Goal: Task Accomplishment & Management: Manage account settings

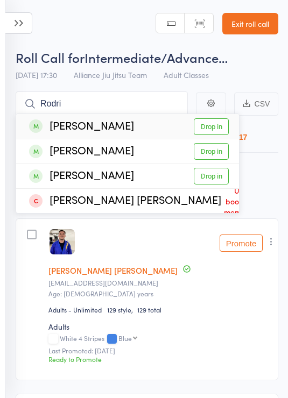
type input "Rodri"
click at [212, 126] on link "Drop in" at bounding box center [211, 126] width 35 height 17
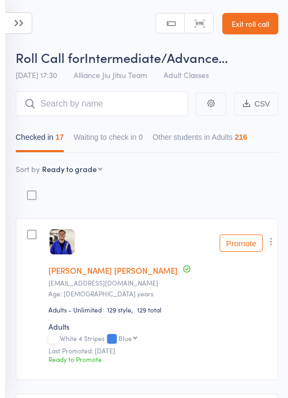
scroll to position [81, 0]
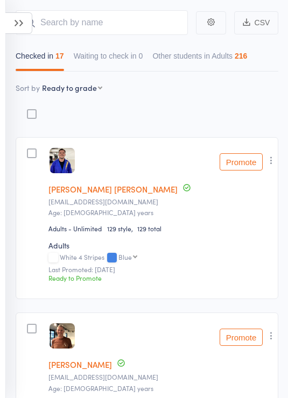
click at [17, 26] on icon at bounding box center [18, 23] width 27 height 22
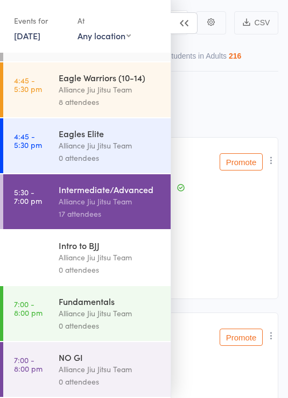
scroll to position [225, 0]
click at [114, 313] on div "Alliance Jiu Jitsu Team" at bounding box center [110, 313] width 103 height 12
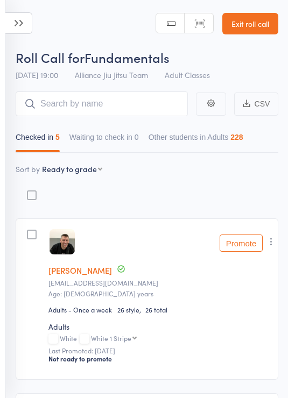
click at [12, 33] on icon at bounding box center [18, 23] width 27 height 22
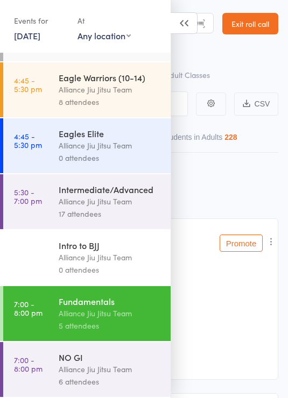
scroll to position [225, 0]
click at [113, 371] on div "Alliance Jiu Jitsu Team" at bounding box center [110, 369] width 103 height 12
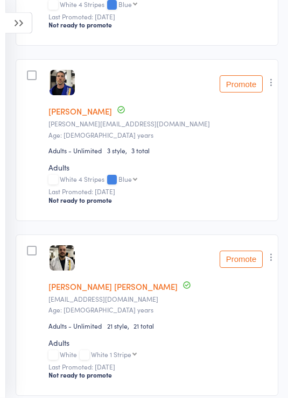
scroll to position [336, 0]
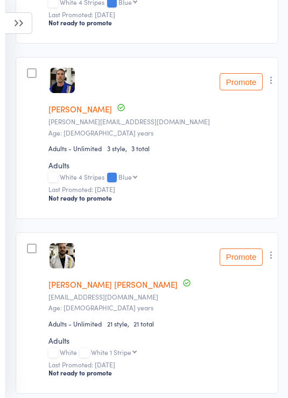
click at [273, 83] on icon "button" at bounding box center [271, 80] width 11 height 11
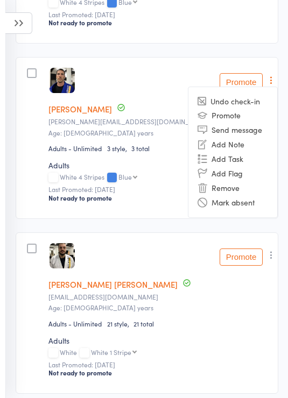
click at [232, 195] on li "Remove" at bounding box center [232, 188] width 89 height 15
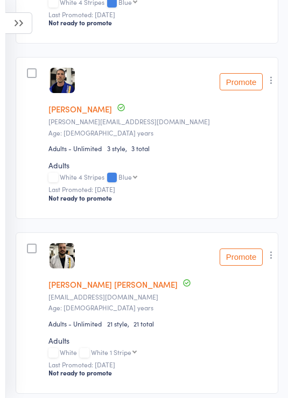
scroll to position [353, 0]
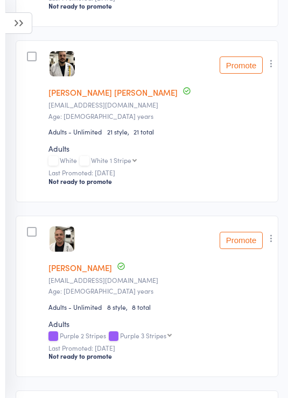
click at [277, 61] on icon "button" at bounding box center [271, 63] width 11 height 11
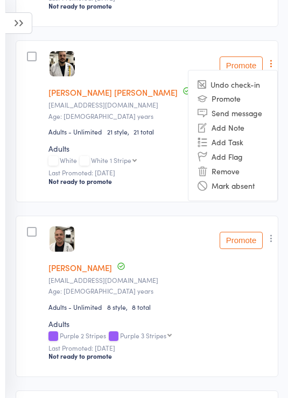
click at [234, 177] on li "Remove" at bounding box center [232, 171] width 89 height 15
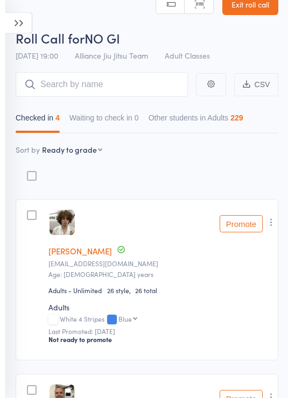
scroll to position [0, 0]
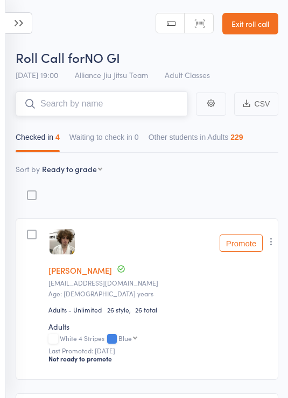
click at [113, 109] on input "search" at bounding box center [102, 103] width 172 height 25
click at [26, 24] on icon at bounding box center [18, 23] width 27 height 22
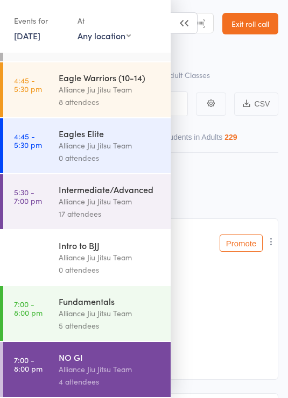
scroll to position [225, 0]
click at [111, 310] on div "Alliance Jiu Jitsu Team" at bounding box center [110, 313] width 103 height 12
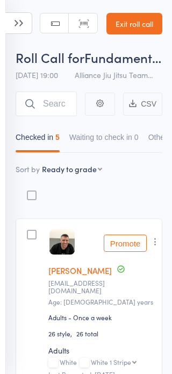
click at [11, 23] on icon at bounding box center [18, 23] width 27 height 22
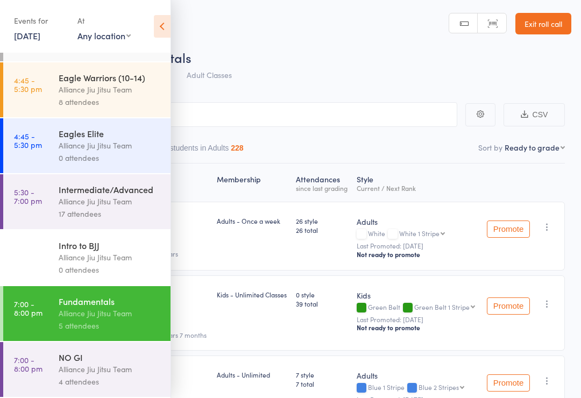
scroll to position [225, 0]
click at [95, 382] on div "4 attendees" at bounding box center [110, 382] width 103 height 12
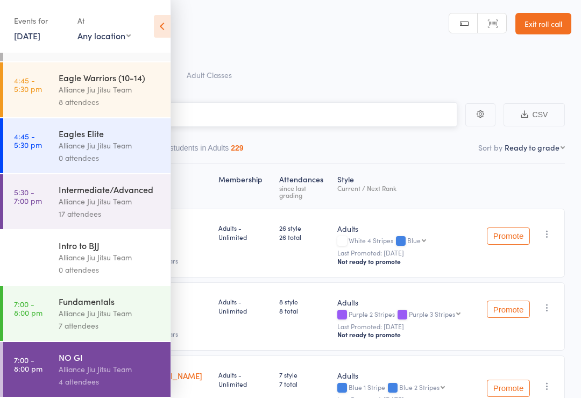
scroll to position [225, 0]
click at [165, 36] on icon at bounding box center [162, 26] width 17 height 23
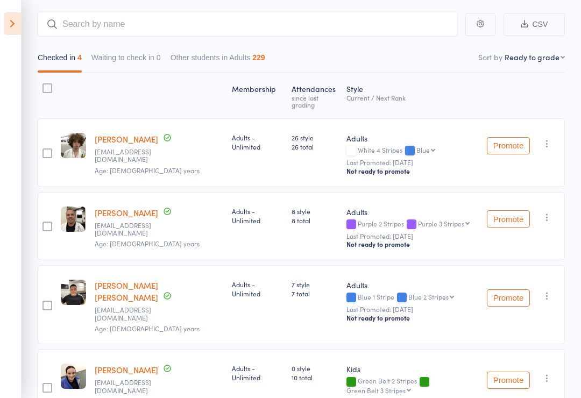
scroll to position [144, 0]
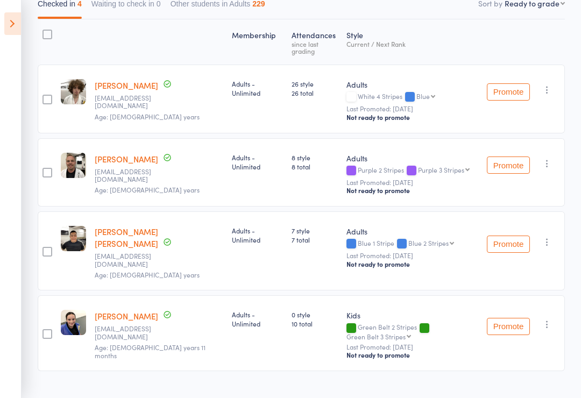
click at [19, 24] on icon at bounding box center [12, 23] width 17 height 23
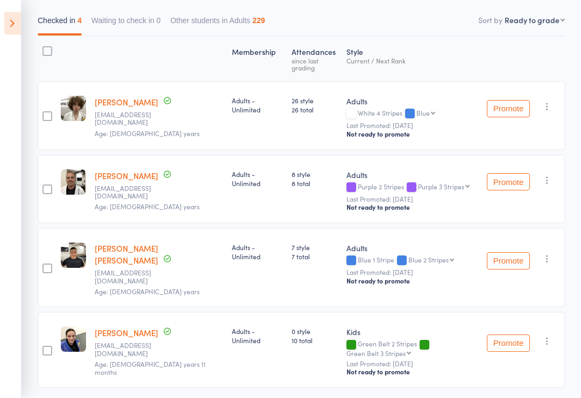
scroll to position [208, 0]
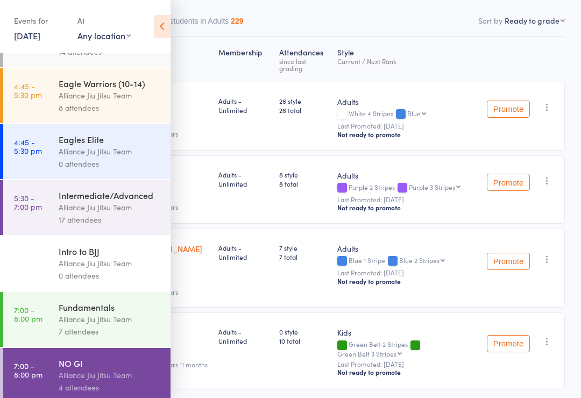
click at [103, 326] on div "Alliance Jiu Jitsu Team" at bounding box center [110, 319] width 103 height 12
click at [129, 313] on div "Fundamentals" at bounding box center [110, 307] width 103 height 12
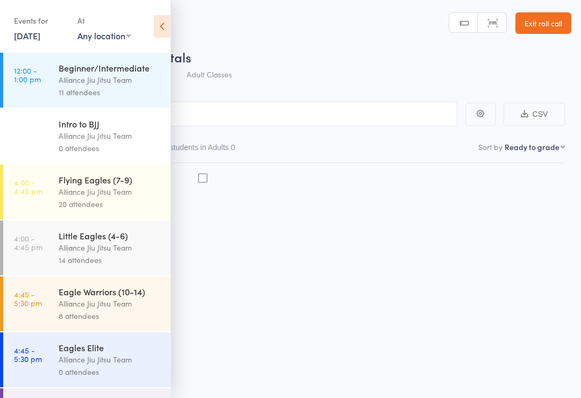
scroll to position [8, 0]
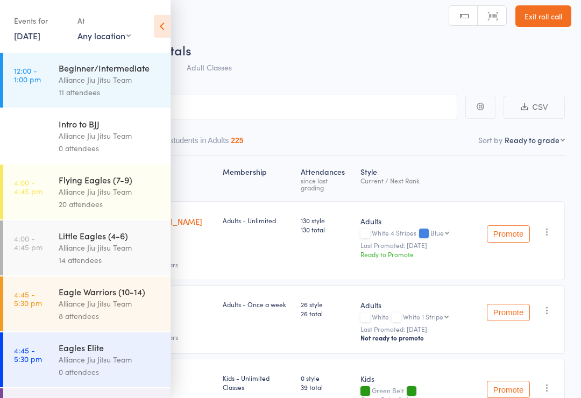
click at [159, 36] on icon at bounding box center [162, 26] width 17 height 23
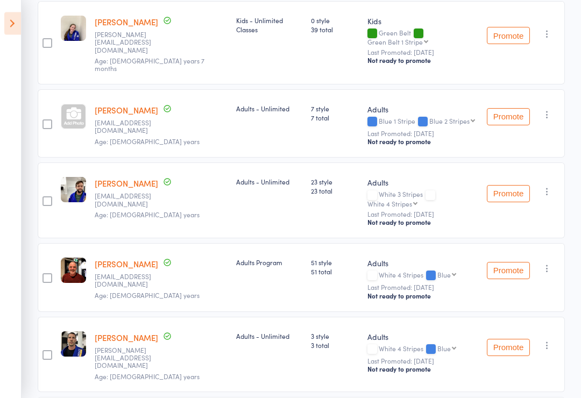
scroll to position [365, 0]
click at [287, 262] on button "Promote" at bounding box center [508, 270] width 43 height 17
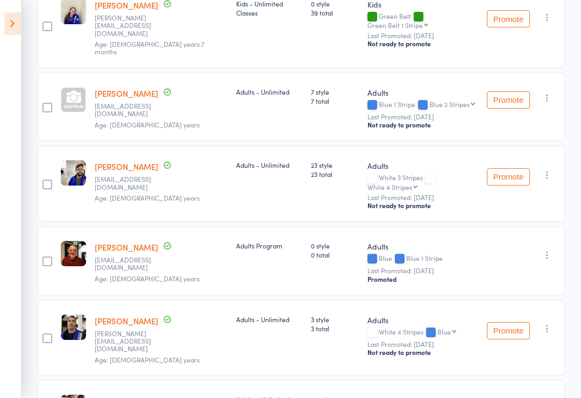
click at [287, 227] on div "Undo check-in Undo promotion Send message Add Note Add Task Add Flag Remove Mar…" at bounding box center [524, 261] width 82 height 69
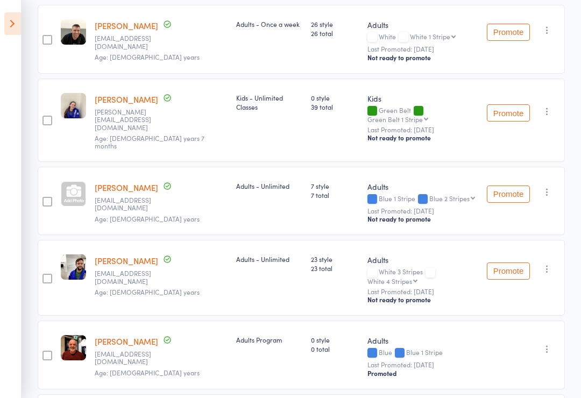
scroll to position [0, 0]
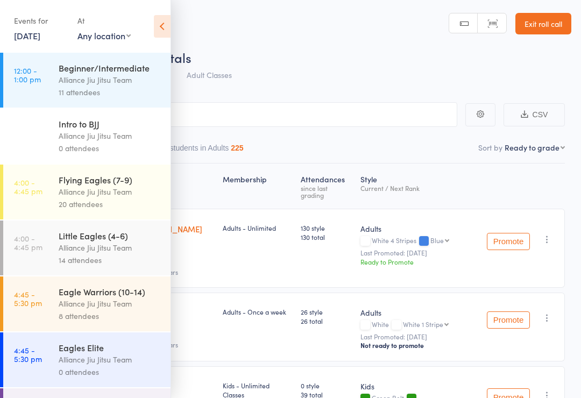
click at [168, 26] on icon at bounding box center [162, 26] width 17 height 23
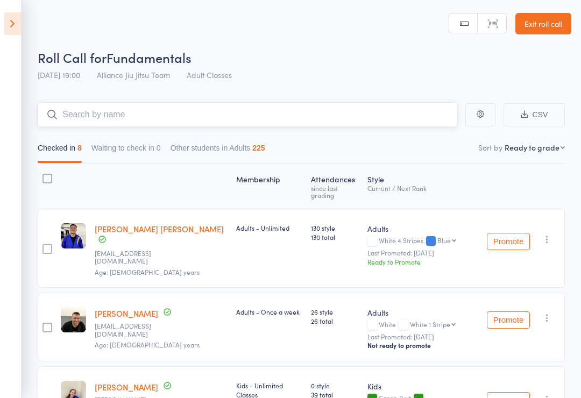
click at [94, 123] on input "search" at bounding box center [248, 114] width 420 height 25
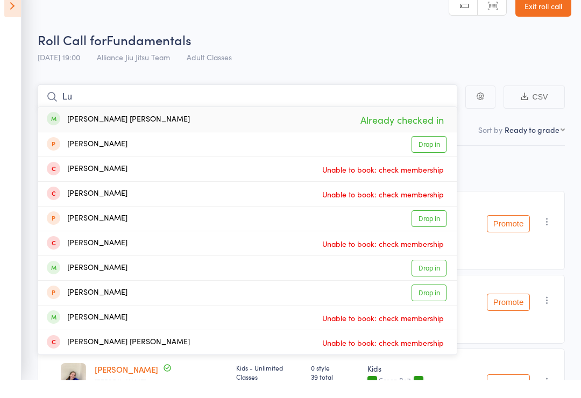
type input "L"
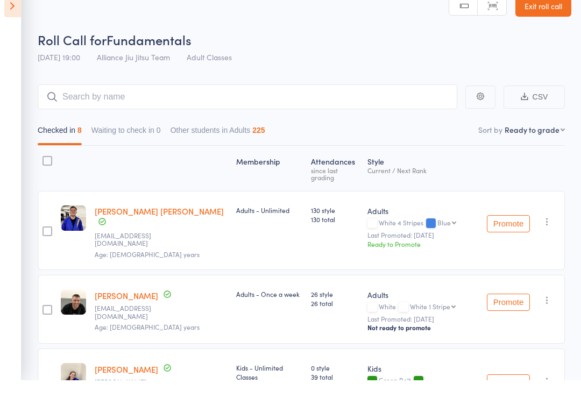
click at [395, 48] on div "Roll Call for Fundamentals" at bounding box center [305, 57] width 534 height 18
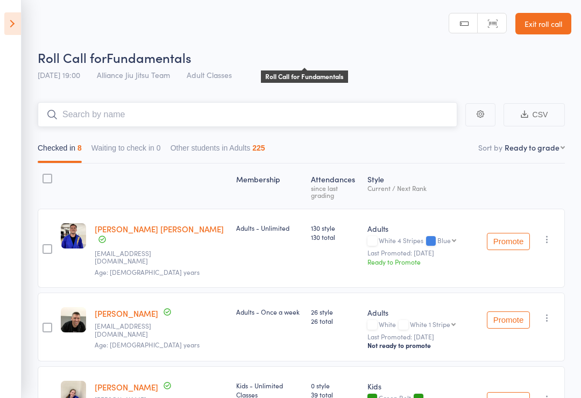
click at [88, 116] on input "search" at bounding box center [248, 114] width 420 height 25
click at [75, 30] on header "Roll Call for Fundamentals 15 Sep 19:00 Alliance Jiu Jitsu Team Adult Classes M…" at bounding box center [290, 43] width 581 height 86
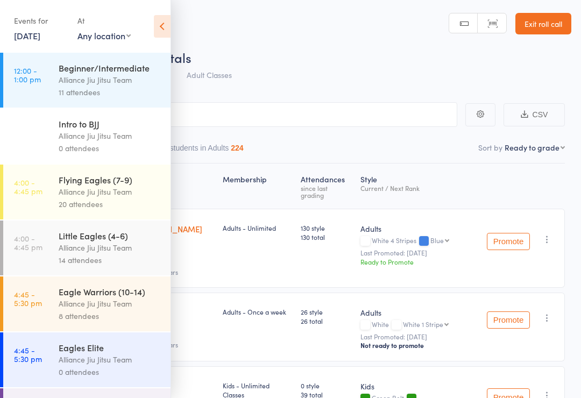
click at [157, 26] on icon at bounding box center [162, 26] width 17 height 23
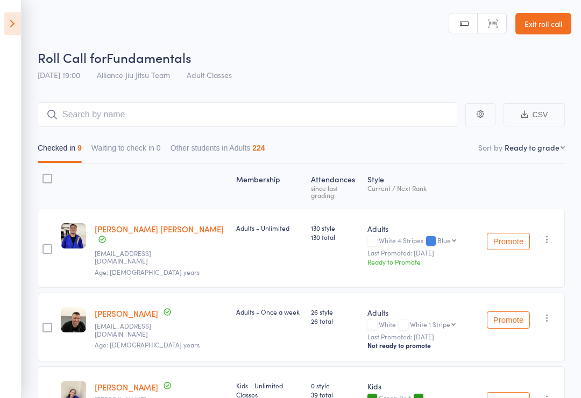
click at [8, 23] on icon at bounding box center [12, 23] width 17 height 23
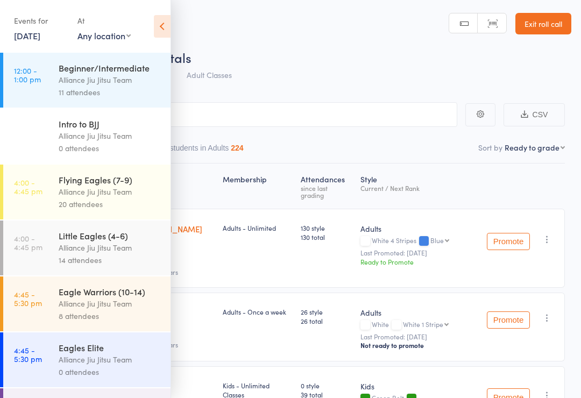
click at [432, 84] on div "Roll Call for Fundamentals 15 Sep 19:00 Alliance Jiu Jitsu Team Adult Classes" at bounding box center [305, 67] width 534 height 38
click at [423, 59] on div "Roll Call for Fundamentals" at bounding box center [305, 57] width 534 height 18
click at [548, 26] on link "Exit roll call" at bounding box center [543, 24] width 56 height 22
